Goal: Task Accomplishment & Management: Use online tool/utility

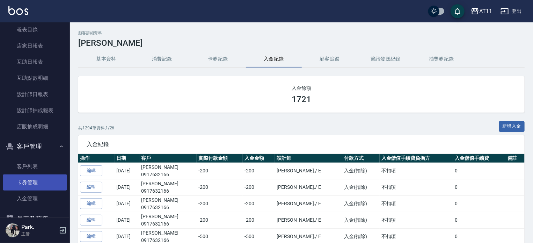
scroll to position [115, 0]
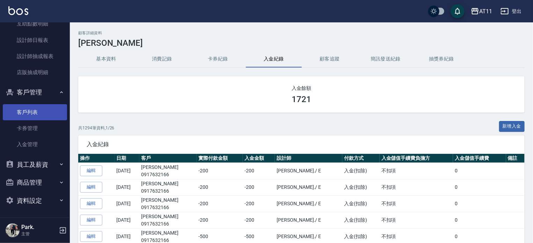
click at [47, 111] on link "客戶列表" at bounding box center [35, 112] width 64 height 16
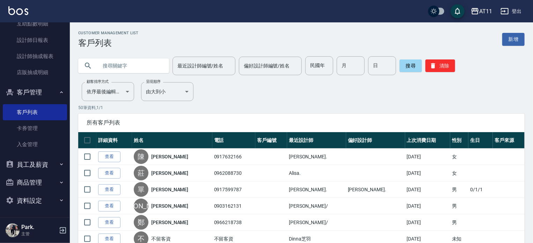
click at [124, 69] on input "text" at bounding box center [131, 65] width 66 height 19
type input "謝"
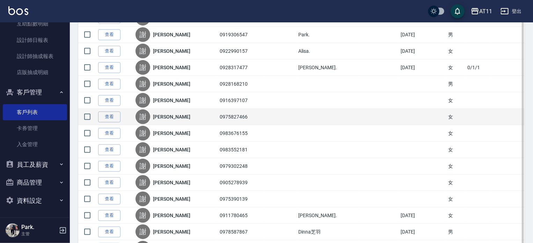
scroll to position [140, 0]
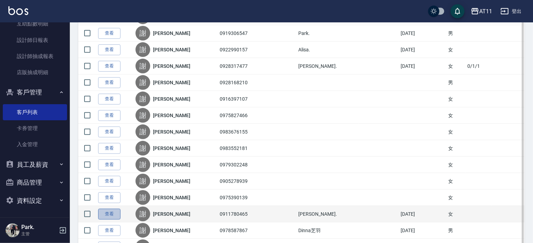
click at [111, 214] on link "查看" at bounding box center [109, 213] width 22 height 11
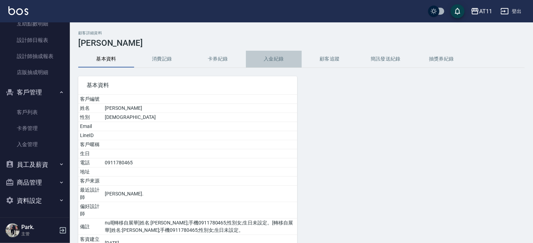
click at [270, 60] on button "入金紀錄" at bounding box center [274, 59] width 56 height 17
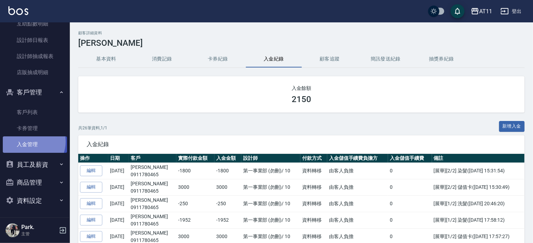
click at [29, 141] on link "入金管理" at bounding box center [35, 144] width 64 height 16
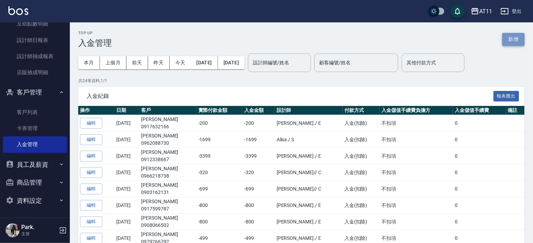
click at [508, 40] on button "新增" at bounding box center [513, 39] width 22 height 13
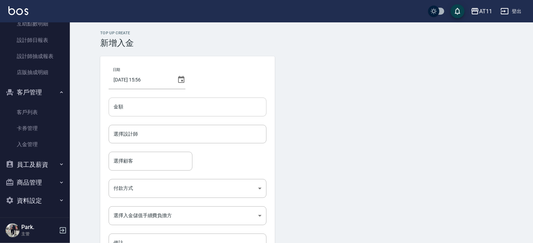
click at [141, 104] on input "金額" at bounding box center [188, 106] width 158 height 19
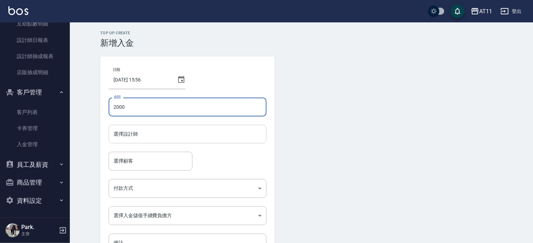
type input "2000"
click at [146, 133] on input "選擇設計師" at bounding box center [188, 134] width 152 height 12
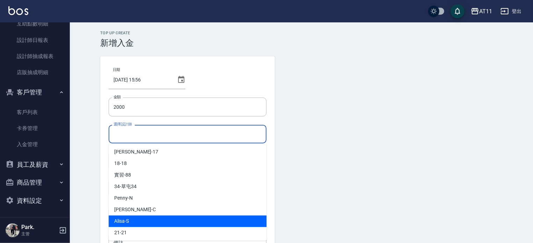
scroll to position [70, 0]
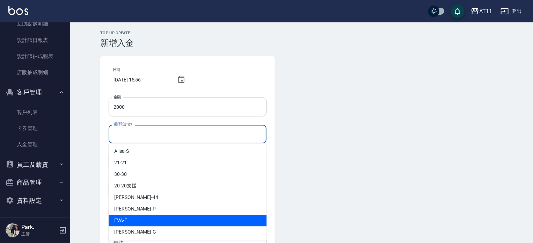
click at [124, 220] on span "[PERSON_NAME] -E" at bounding box center [120, 220] width 13 height 7
type input "[PERSON_NAME]-E"
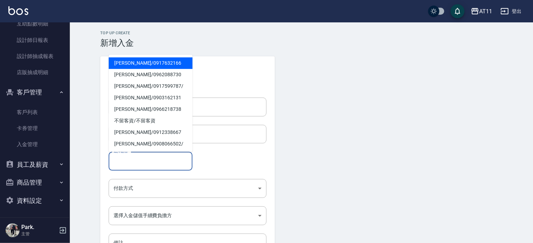
click at [137, 158] on input "選擇顧客" at bounding box center [151, 161] width 78 height 12
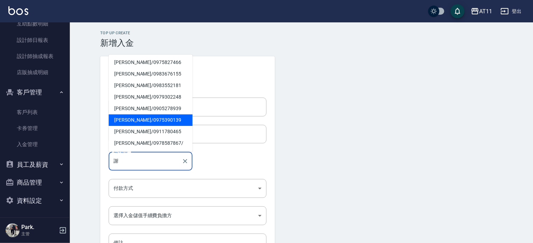
scroll to position [105, 0]
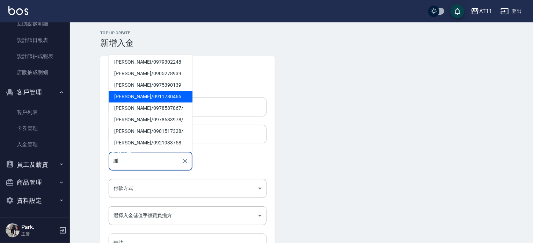
click at [147, 97] on span "[PERSON_NAME]/ 0911780465" at bounding box center [151, 97] width 84 height 12
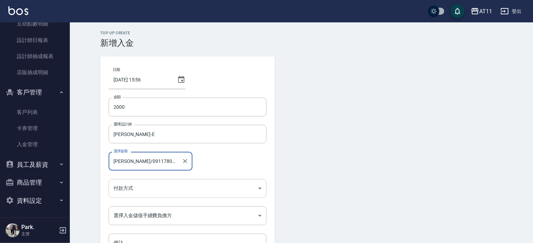
type input "[PERSON_NAME]/0911780465"
click at [156, 191] on body "AT11 登出 櫃檯作業 打帳單 帳單列表 現金收支登錄 材料自購登錄 每日結帳 排班表 現場電腦打卡 掃碼打卡 預約管理 預約管理 單日預約紀錄 單週預約紀…" at bounding box center [266, 145] width 533 height 290
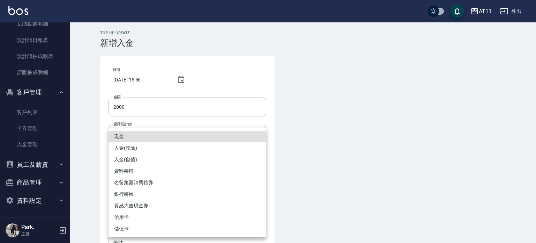
click at [137, 157] on li "入金(儲值)" at bounding box center [188, 160] width 158 height 12
type input "入金(儲值)"
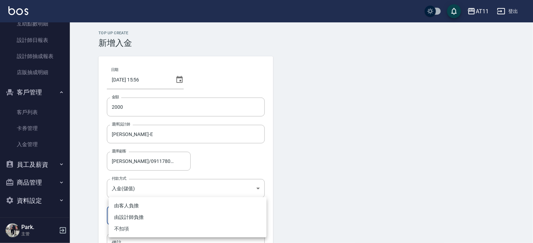
click at [141, 212] on body "AT11 登出 櫃檯作業 打帳單 帳單列表 現金收支登錄 材料自購登錄 每日結帳 排班表 現場電腦打卡 掃碼打卡 預約管理 預約管理 單日預約紀錄 單週預約紀…" at bounding box center [266, 145] width 533 height 290
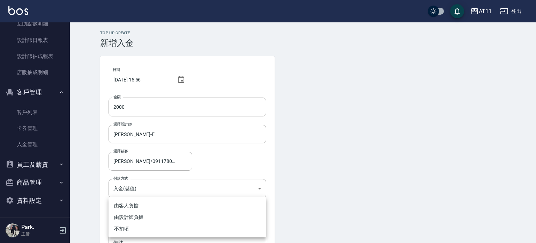
click at [126, 226] on li "不扣項" at bounding box center [188, 229] width 158 height 12
type input "WITHOUTHANDLINGFEE"
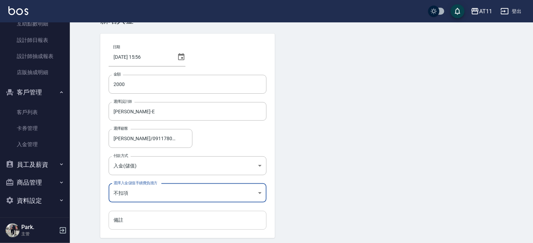
scroll to position [47, 0]
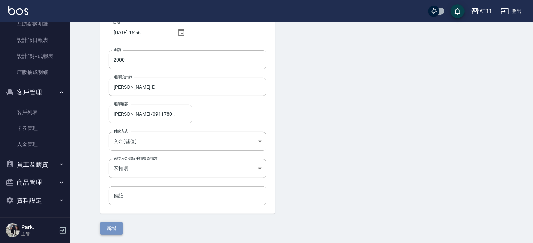
click at [113, 225] on button "新增" at bounding box center [111, 228] width 22 height 13
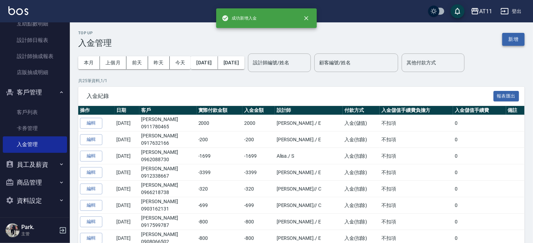
click at [523, 39] on button "新增" at bounding box center [513, 39] width 22 height 13
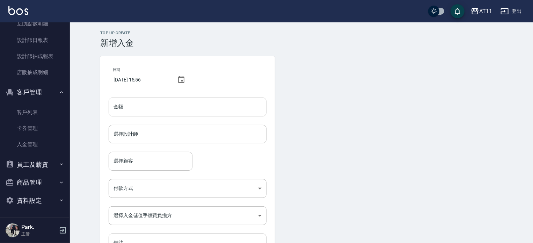
click at [205, 109] on input "金額" at bounding box center [188, 106] width 158 height 19
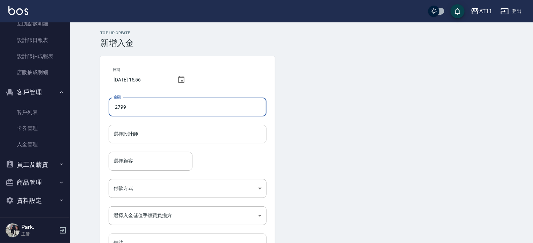
type input "-2799"
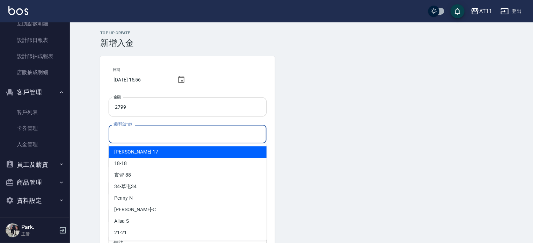
click at [141, 132] on input "選擇設計師" at bounding box center [188, 134] width 152 height 12
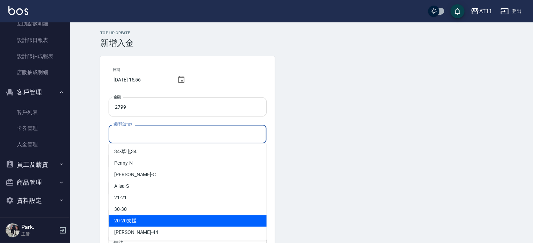
scroll to position [104, 0]
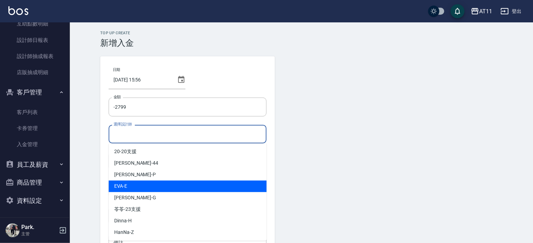
click at [146, 189] on div "[PERSON_NAME] -E" at bounding box center [188, 186] width 158 height 12
type input "[PERSON_NAME]-E"
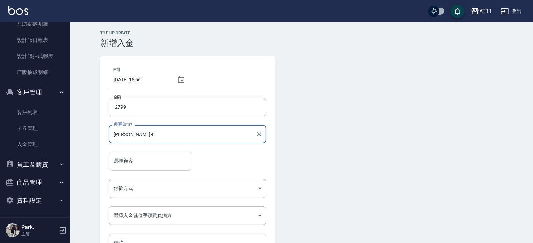
click at [150, 163] on input "選擇顧客" at bounding box center [151, 161] width 78 height 12
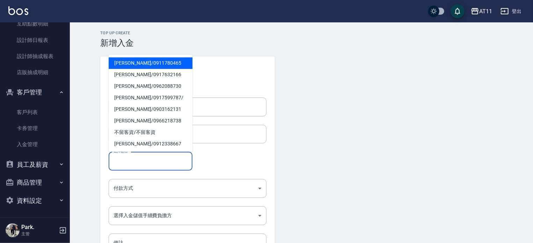
click at [144, 62] on span "[PERSON_NAME]/ 0911780465" at bounding box center [151, 63] width 84 height 12
type input "[PERSON_NAME]/0911780465"
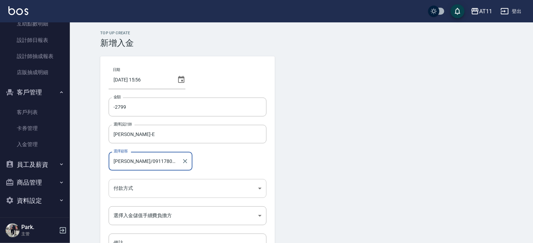
click at [144, 185] on body "AT11 登出 櫃檯作業 打帳單 帳單列表 現金收支登錄 材料自購登錄 每日結帳 排班表 現場電腦打卡 掃碼打卡 預約管理 預約管理 單日預約紀錄 單週預約紀…" at bounding box center [266, 145] width 533 height 290
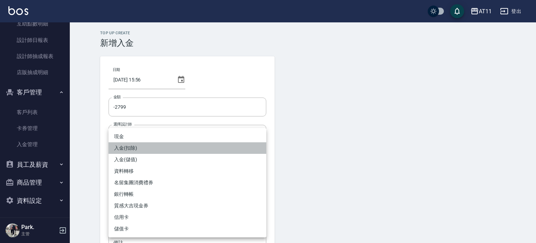
click at [140, 148] on li "入金(扣除)" at bounding box center [188, 148] width 158 height 12
type input "入金(扣除)"
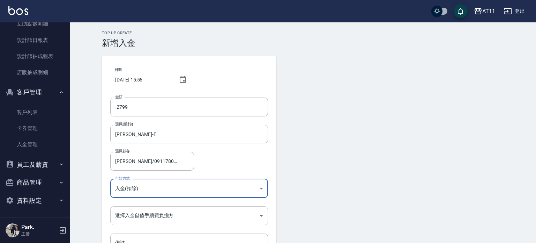
click at [146, 213] on body "AT11 登出 櫃檯作業 打帳單 帳單列表 現金收支登錄 材料自購登錄 每日結帳 排班表 現場電腦打卡 掃碼打卡 預約管理 預約管理 單日預約紀錄 單週預約紀…" at bounding box center [268, 145] width 536 height 290
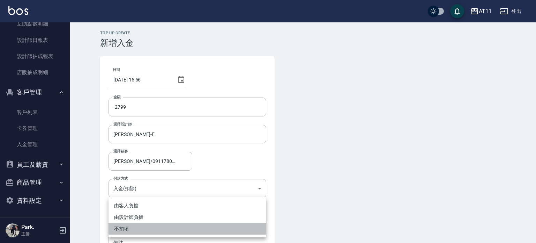
click at [146, 229] on li "不扣項" at bounding box center [188, 229] width 158 height 12
type input "WITHOUTHANDLINGFEE"
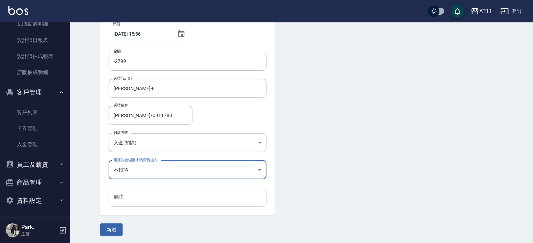
scroll to position [47, 0]
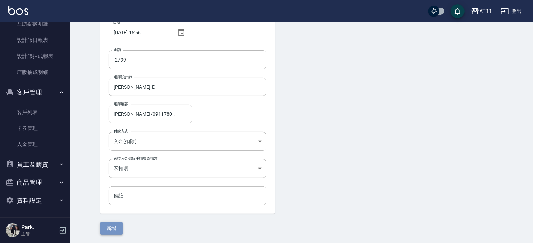
click at [113, 229] on button "新增" at bounding box center [111, 228] width 22 height 13
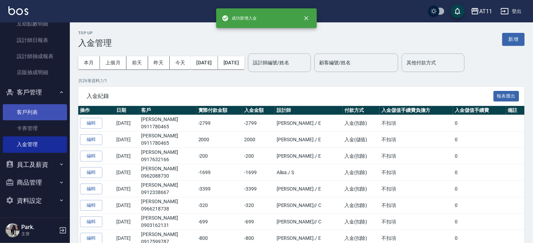
click at [35, 105] on link "客戶列表" at bounding box center [35, 112] width 64 height 16
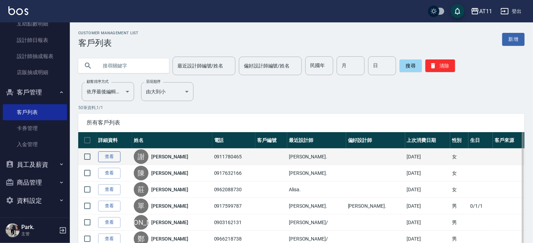
click at [110, 154] on link "查看" at bounding box center [109, 156] width 22 height 11
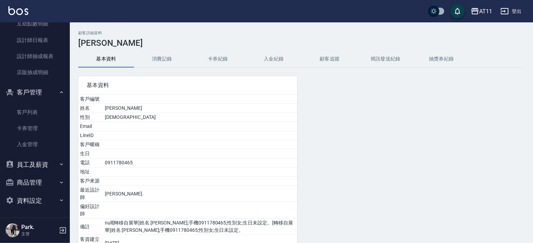
click at [282, 56] on button "入金紀錄" at bounding box center [274, 59] width 56 height 17
